Goal: Navigation & Orientation: Find specific page/section

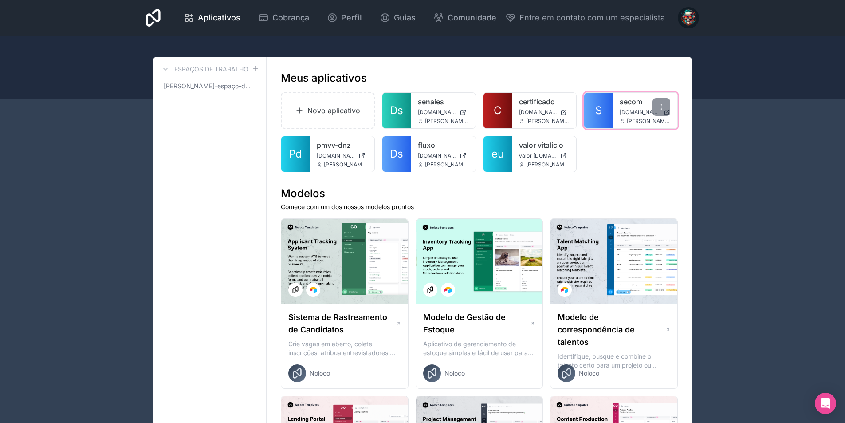
click at [623, 106] on link "secom" at bounding box center [645, 101] width 51 height 11
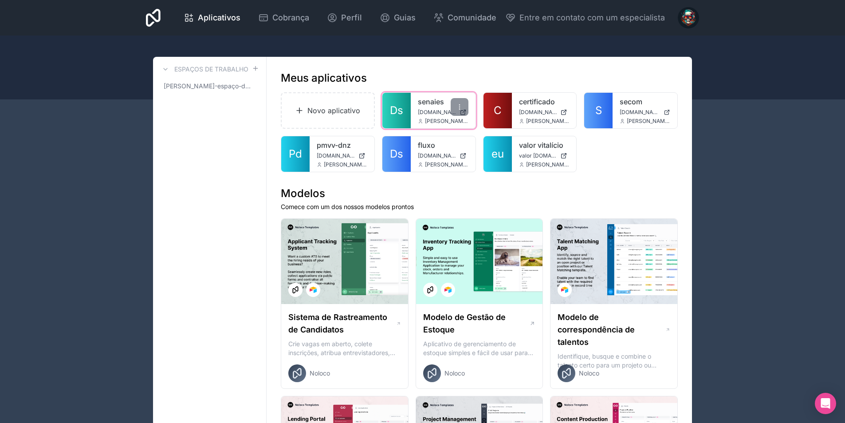
click at [402, 110] on font "Ds" at bounding box center [396, 110] width 13 height 13
